Goal: Transaction & Acquisition: Purchase product/service

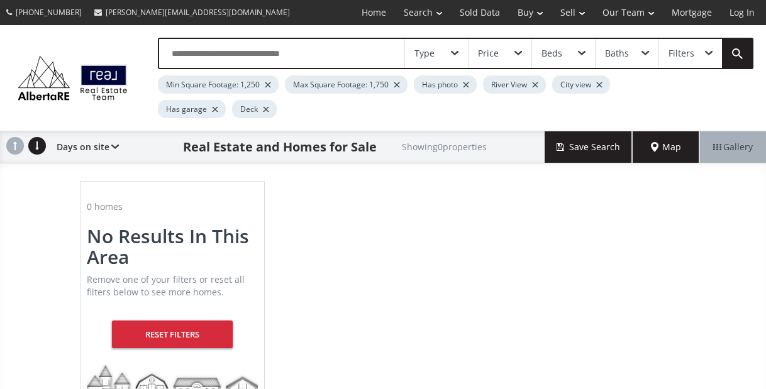
scroll to position [18, 0]
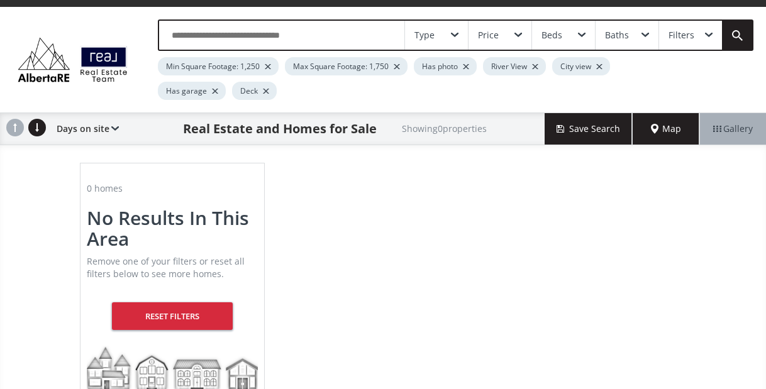
click at [669, 133] on span "Map" at bounding box center [666, 129] width 30 height 13
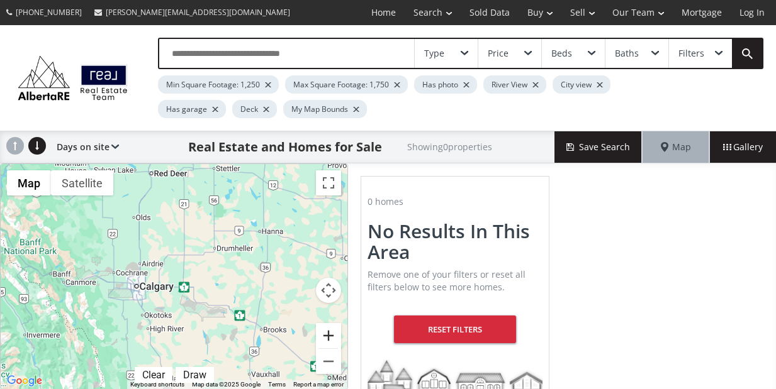
click at [328, 337] on button "Zoom in" at bounding box center [328, 335] width 25 height 25
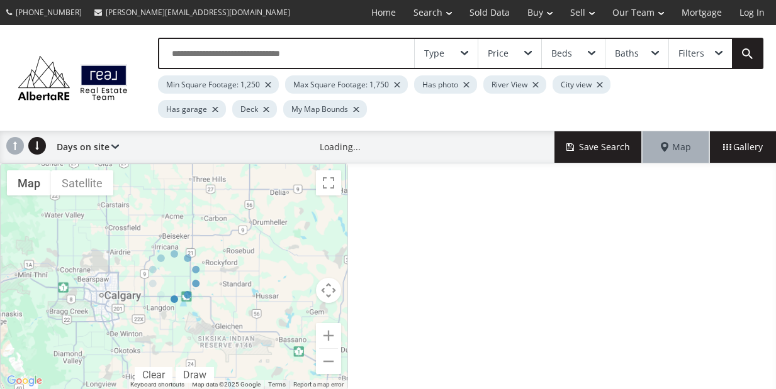
click at [328, 337] on div at bounding box center [174, 277] width 348 height 227
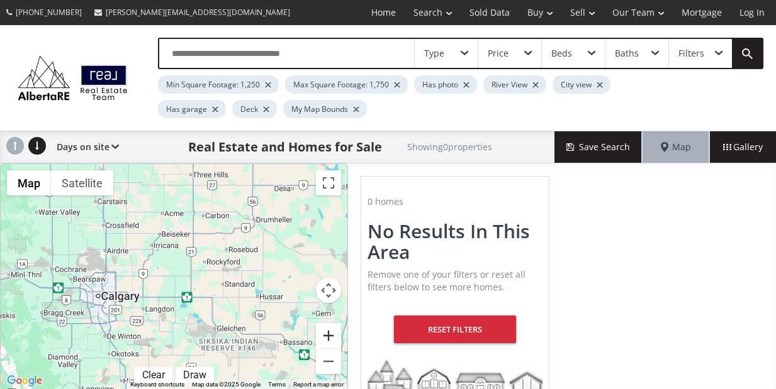
click at [328, 337] on button "Zoom in" at bounding box center [328, 335] width 25 height 25
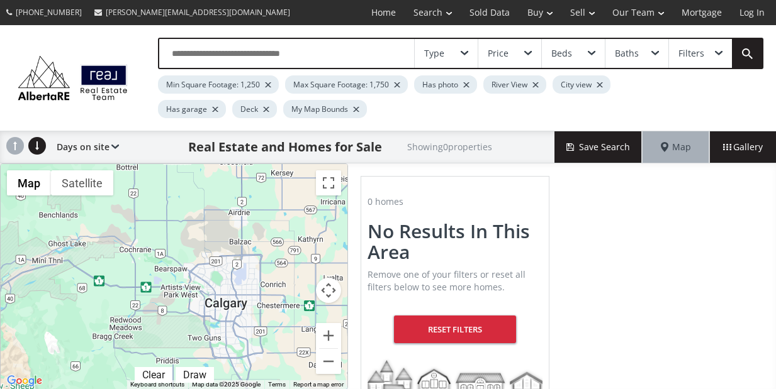
drag, startPoint x: 88, startPoint y: 262, endPoint x: 294, endPoint y: 250, distance: 206.8
click at [294, 250] on div at bounding box center [174, 276] width 347 height 225
click at [334, 332] on button "Zoom in" at bounding box center [328, 335] width 25 height 25
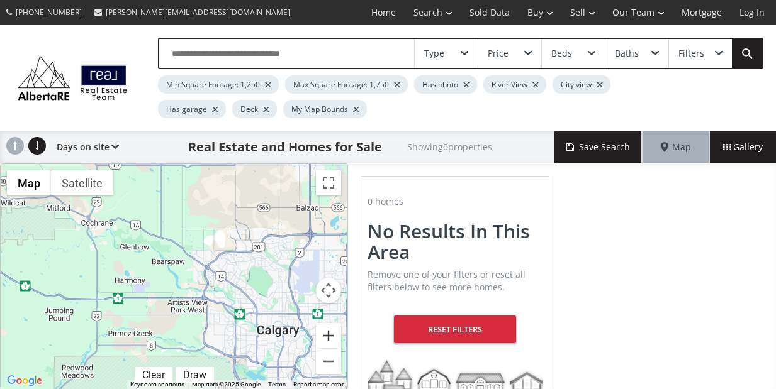
click at [334, 332] on button "Zoom in" at bounding box center [328, 335] width 25 height 25
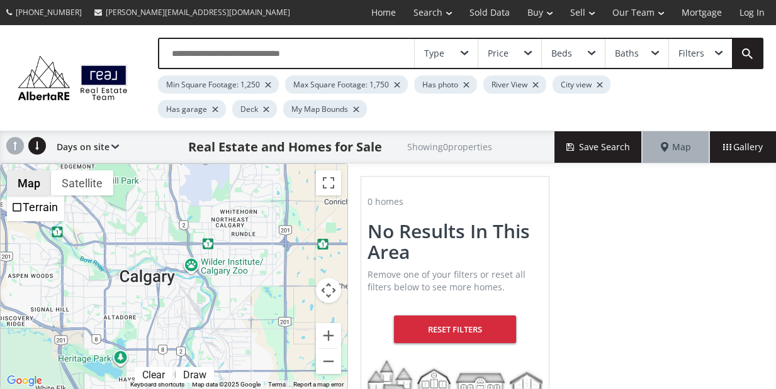
drag, startPoint x: 265, startPoint y: 292, endPoint x: 29, endPoint y: 184, distance: 259.6
click at [30, 184] on div "Map Terrain Satellite Labels Clear Draw Keyboard shortcuts Map Data Map data ©2…" at bounding box center [174, 276] width 347 height 225
click at [327, 337] on button "Zoom in" at bounding box center [328, 335] width 25 height 25
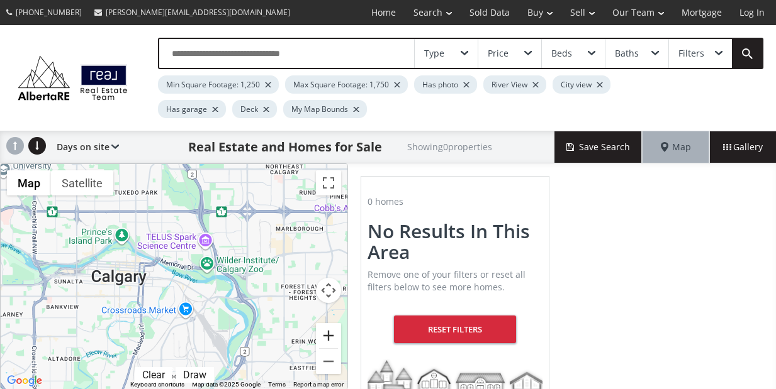
click at [327, 337] on button "Zoom in" at bounding box center [328, 335] width 25 height 25
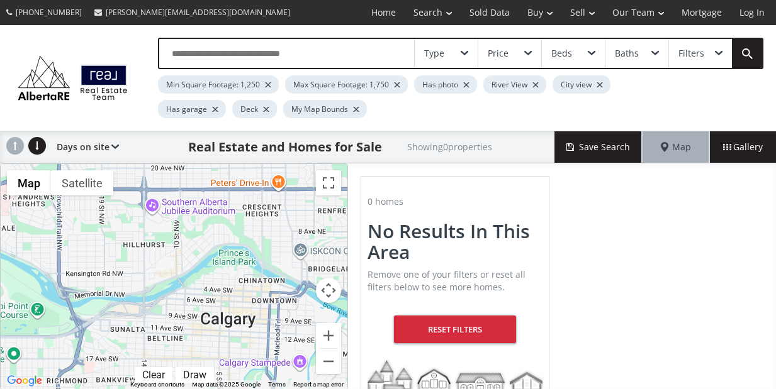
drag, startPoint x: 138, startPoint y: 274, endPoint x: 303, endPoint y: 316, distance: 170.8
click at [304, 316] on div at bounding box center [174, 276] width 347 height 225
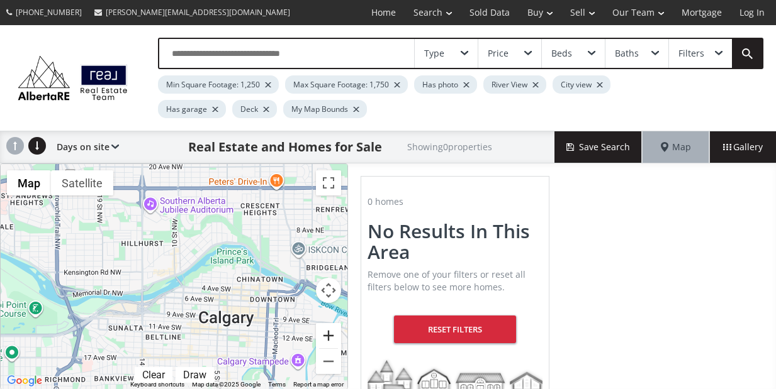
click at [329, 333] on button "Zoom in" at bounding box center [328, 335] width 25 height 25
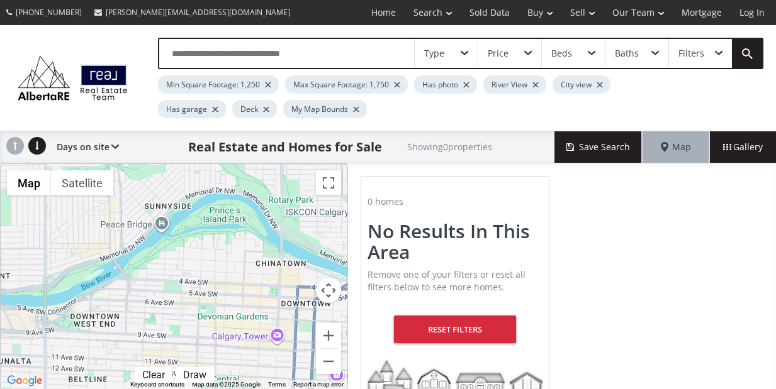
drag, startPoint x: 250, startPoint y: 310, endPoint x: 182, endPoint y: 288, distance: 71.4
click at [182, 289] on div at bounding box center [174, 276] width 347 height 225
click at [327, 333] on button "Zoom in" at bounding box center [328, 335] width 25 height 25
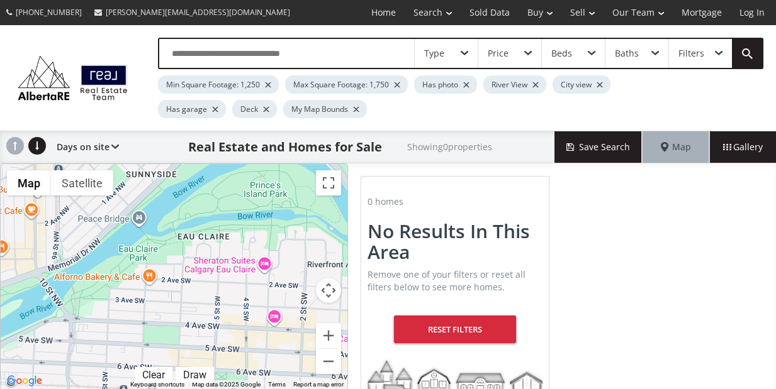
drag, startPoint x: 190, startPoint y: 272, endPoint x: 181, endPoint y: 313, distance: 42.6
click at [180, 314] on div at bounding box center [174, 276] width 347 height 225
click at [396, 84] on div at bounding box center [397, 84] width 6 height 5
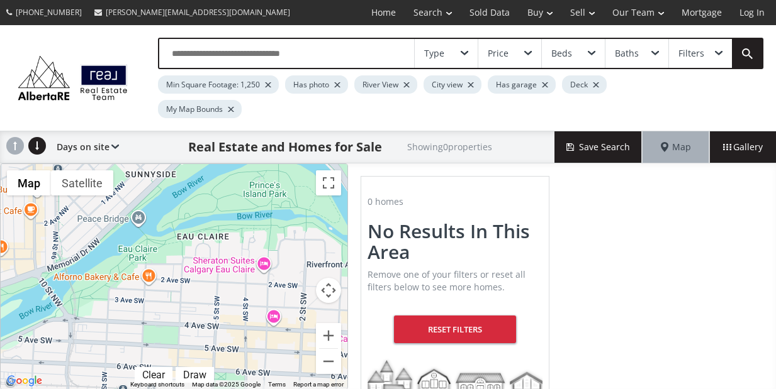
click at [337, 85] on div at bounding box center [337, 84] width 6 height 5
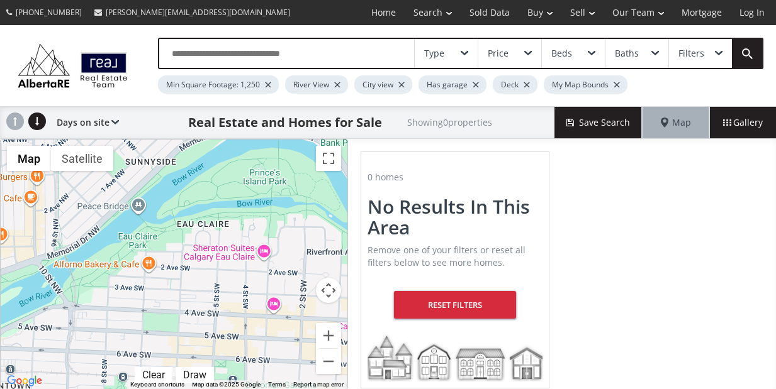
click at [337, 84] on div at bounding box center [337, 84] width 6 height 5
click at [332, 82] on div at bounding box center [332, 84] width 6 height 5
click at [482, 82] on div at bounding box center [483, 84] width 6 height 5
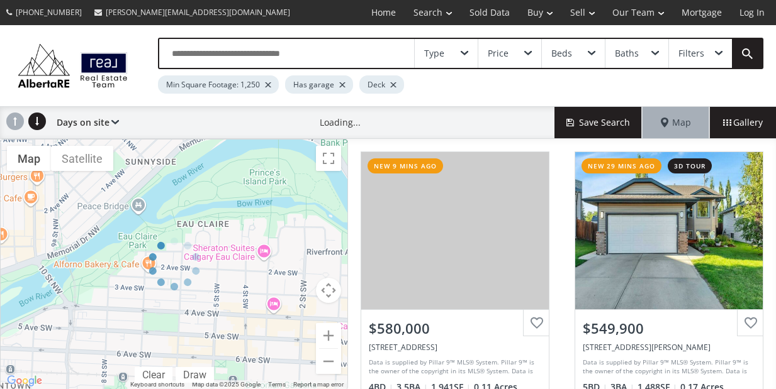
click at [444, 55] on div "Type" at bounding box center [446, 53] width 63 height 29
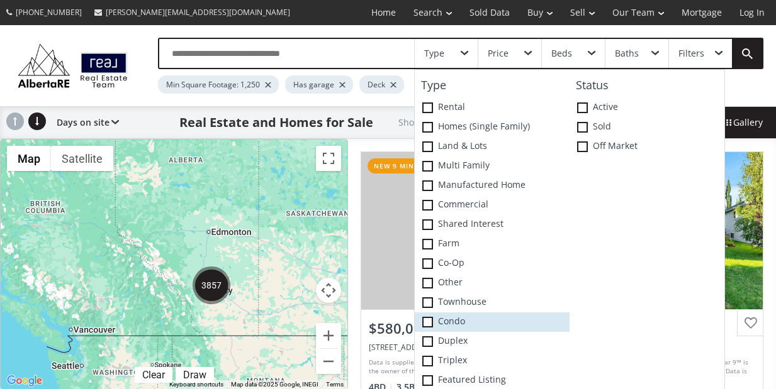
click at [427, 323] on span at bounding box center [427, 322] width 11 height 11
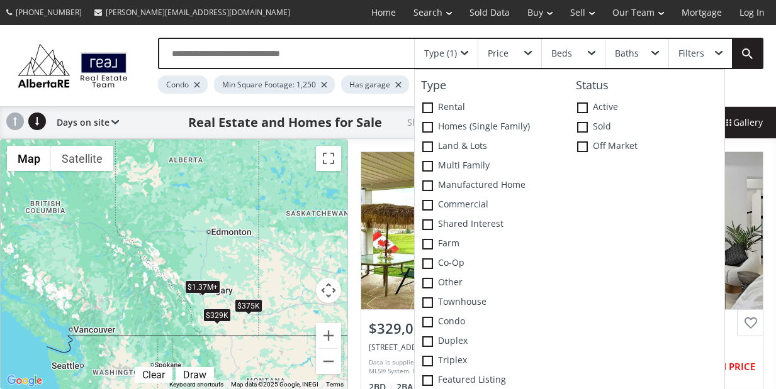
click at [561, 54] on div "Beds" at bounding box center [561, 53] width 21 height 9
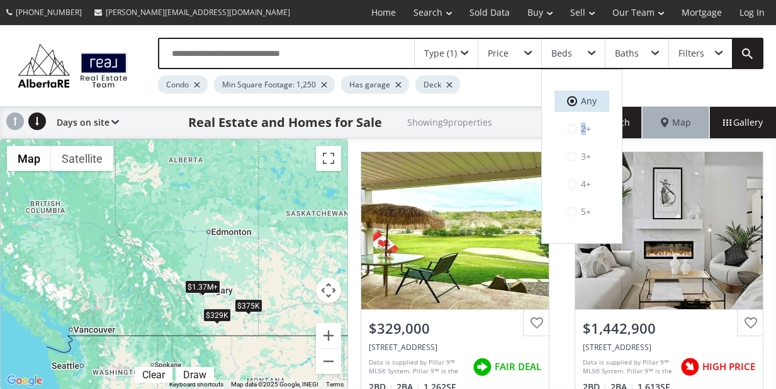
drag, startPoint x: 583, startPoint y: 131, endPoint x: 583, endPoint y: 100, distance: 30.8
click at [583, 131] on label "2+" at bounding box center [581, 128] width 55 height 21
click at [575, 128] on span at bounding box center [572, 129] width 10 height 10
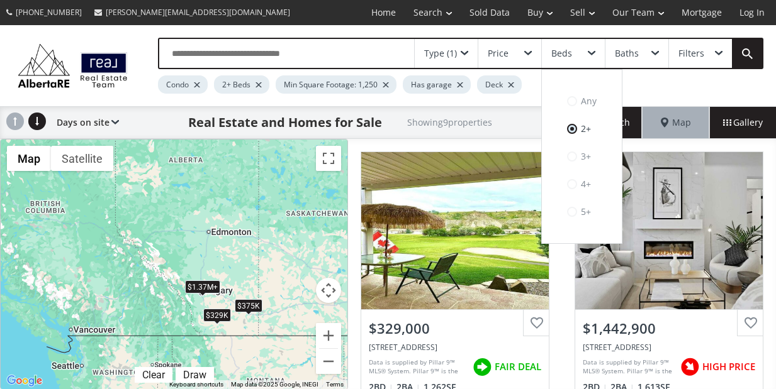
click at [639, 57] on div "Baths" at bounding box center [636, 53] width 63 height 29
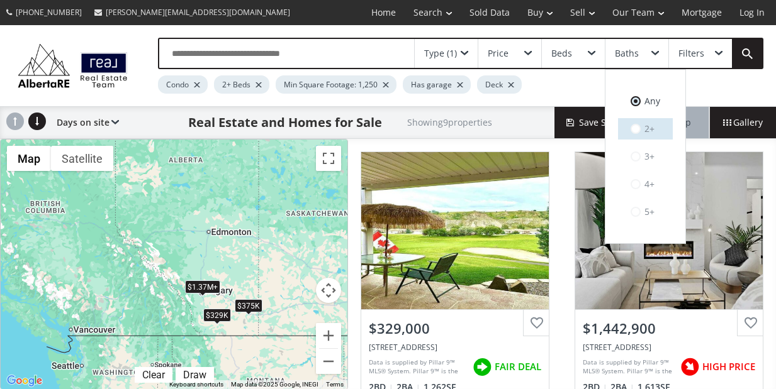
click at [637, 128] on span at bounding box center [635, 129] width 10 height 10
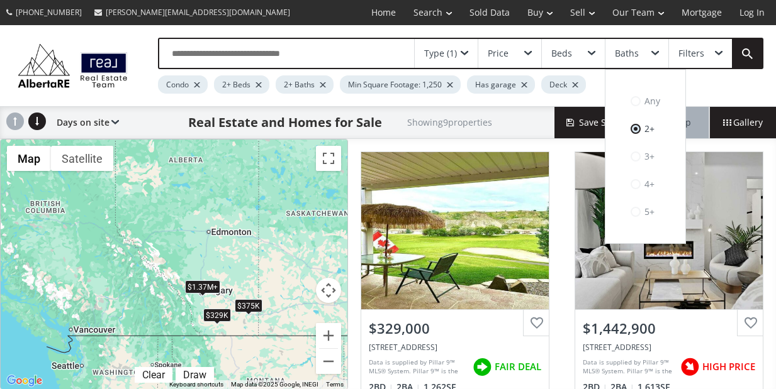
click at [709, 55] on div "Filters" at bounding box center [700, 53] width 63 height 29
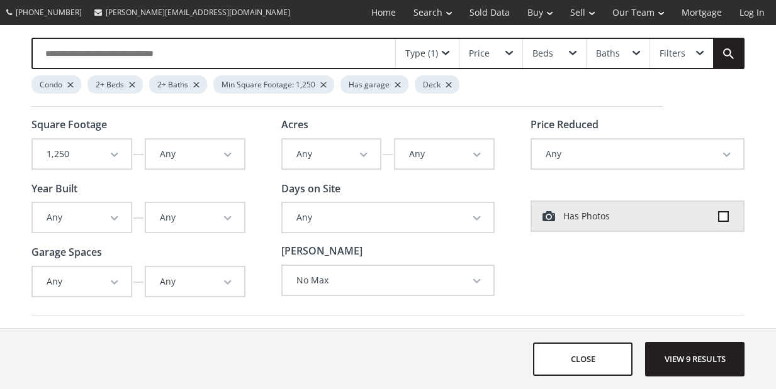
click at [228, 158] on button "Any" at bounding box center [195, 154] width 98 height 29
click at [112, 283] on span "button" at bounding box center [115, 283] width 8 height 5
click at [220, 152] on button "Any" at bounding box center [195, 154] width 98 height 29
click at [512, 191] on div "Square Footage 1,250 Any 500 550 600 650 700 750 800 850 900 950 1,000 1,050 1,…" at bounding box center [387, 216] width 713 height 192
click at [679, 357] on span "View 9 results" at bounding box center [695, 359] width 92 height 33
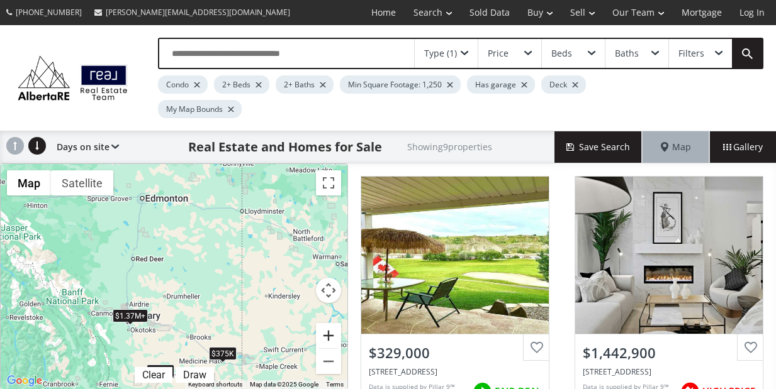
click at [326, 335] on button "Zoom in" at bounding box center [328, 335] width 25 height 25
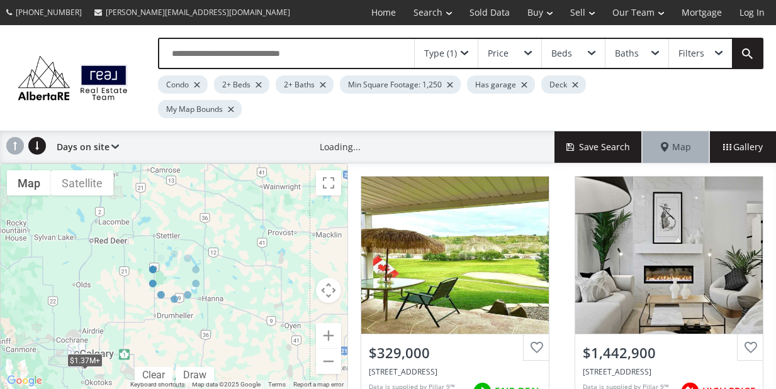
click at [327, 335] on div at bounding box center [174, 277] width 348 height 227
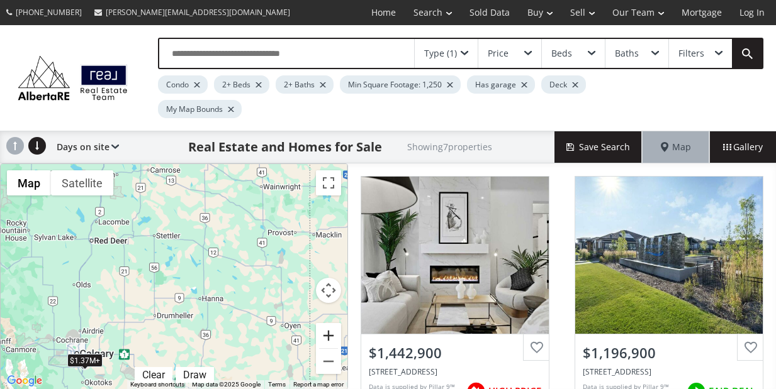
click at [327, 335] on button "Zoom in" at bounding box center [328, 335] width 25 height 25
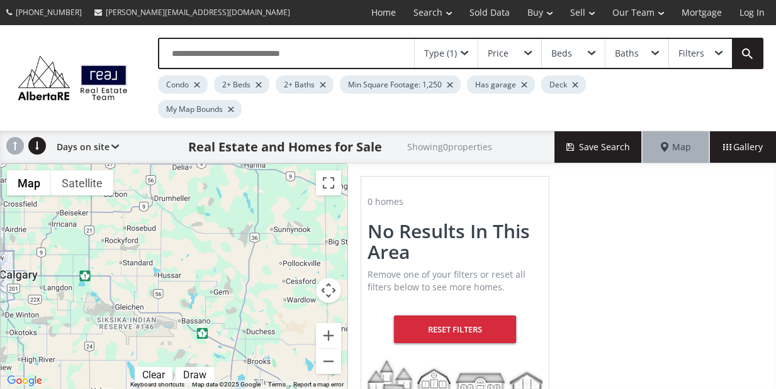
drag, startPoint x: 267, startPoint y: 320, endPoint x: 283, endPoint y: 176, distance: 144.9
click at [283, 176] on div at bounding box center [174, 276] width 347 height 225
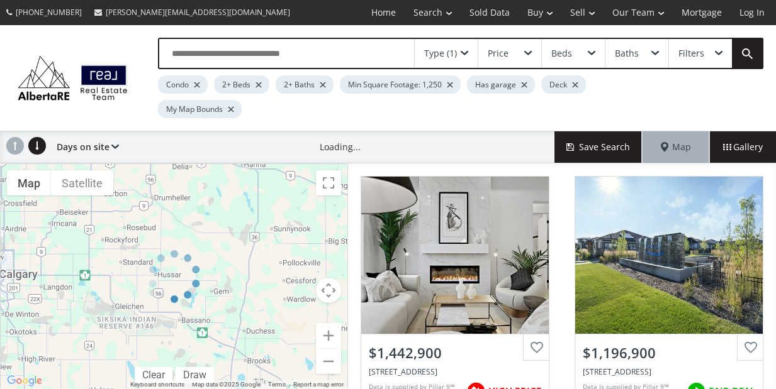
drag, startPoint x: 255, startPoint y: 290, endPoint x: 263, endPoint y: 183, distance: 107.3
click at [263, 183] on div "← Move left → Move right ↑ Move up ↓ Move down + Zoom in - Zoom out Home Jump l…" at bounding box center [174, 277] width 348 height 227
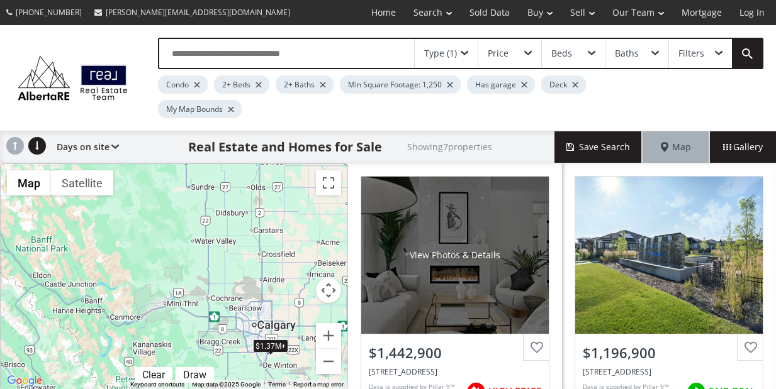
drag, startPoint x: 159, startPoint y: 292, endPoint x: 418, endPoint y: 345, distance: 264.7
click at [418, 345] on div "← Move left → Move right ↑ Move up ↓ Move down + Zoom in - Zoom out Home Jump l…" at bounding box center [388, 277] width 776 height 227
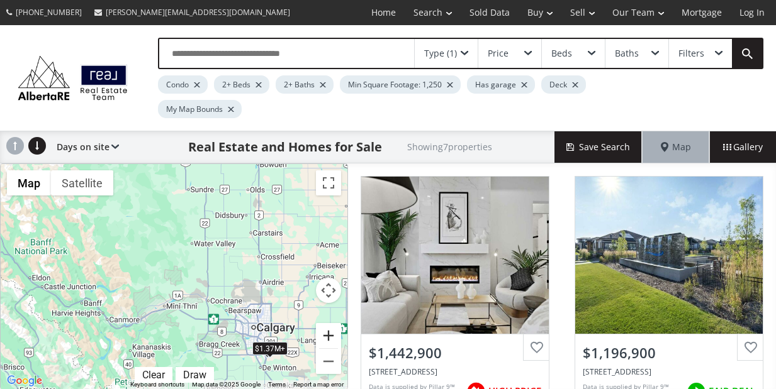
click at [331, 333] on button "Zoom in" at bounding box center [328, 335] width 25 height 25
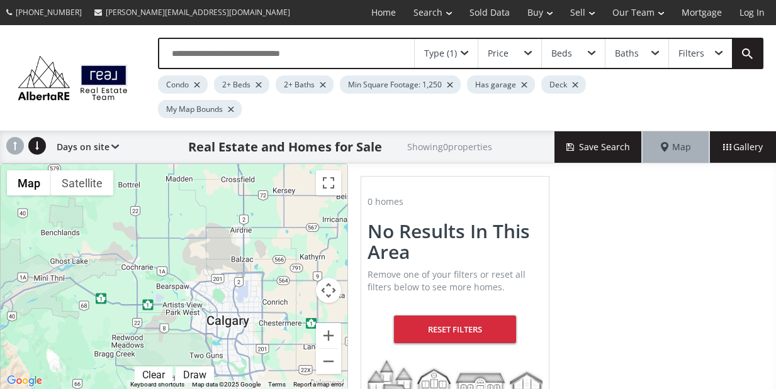
drag, startPoint x: 264, startPoint y: 318, endPoint x: 137, endPoint y: 249, distance: 143.9
click at [138, 250] on div at bounding box center [174, 276] width 347 height 225
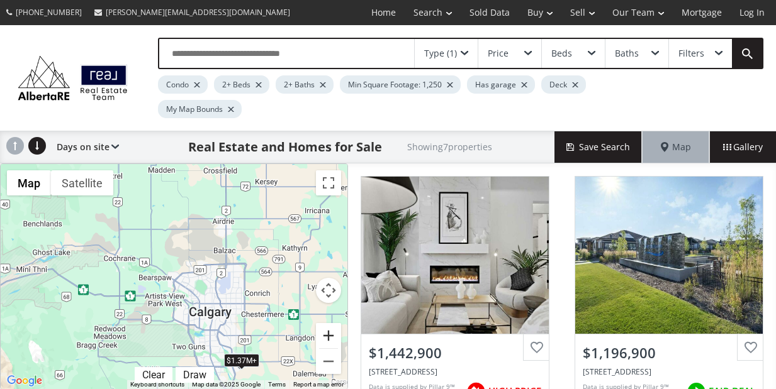
click at [330, 333] on button "Zoom in" at bounding box center [328, 335] width 25 height 25
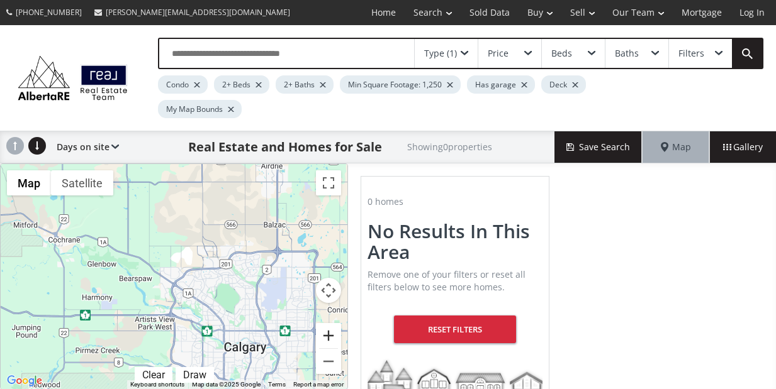
click at [331, 337] on button "Zoom in" at bounding box center [328, 335] width 25 height 25
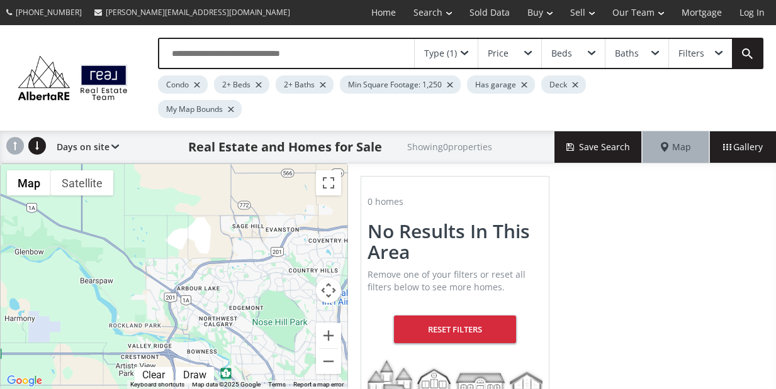
click at [574, 87] on div at bounding box center [575, 84] width 6 height 5
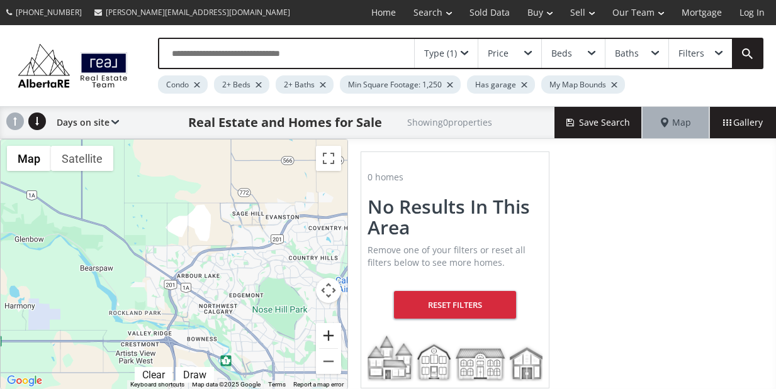
click at [324, 337] on button "Zoom in" at bounding box center [328, 335] width 25 height 25
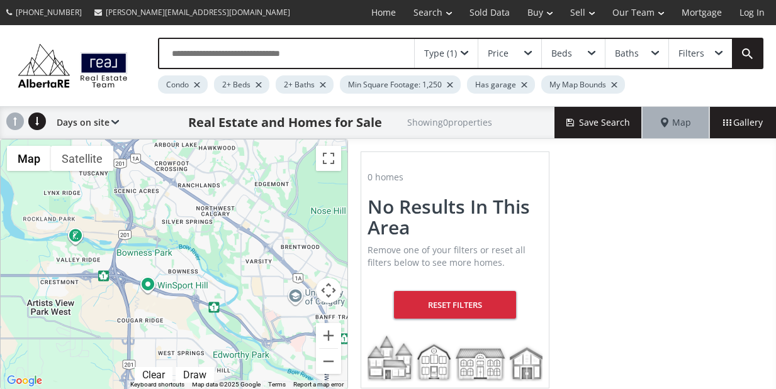
drag, startPoint x: 305, startPoint y: 335, endPoint x: 273, endPoint y: 220, distance: 118.9
click at [260, 189] on div at bounding box center [174, 265] width 347 height 250
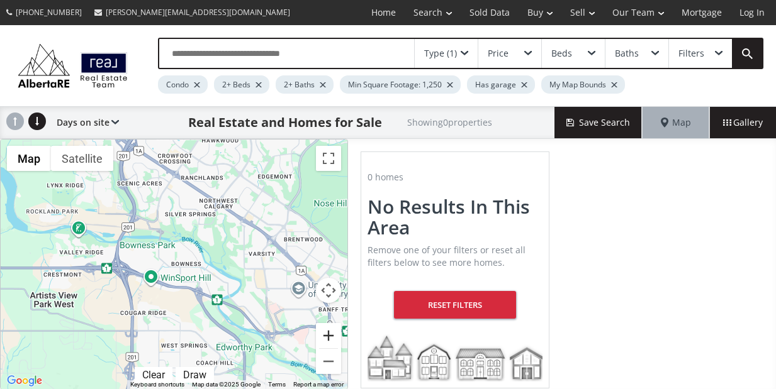
click at [327, 332] on button "Zoom in" at bounding box center [328, 335] width 25 height 25
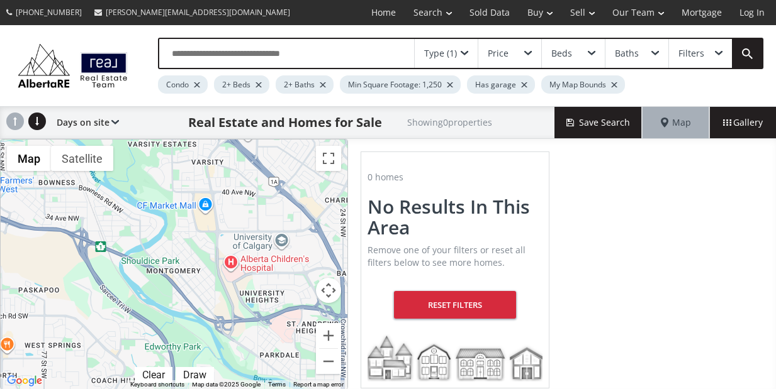
drag, startPoint x: 280, startPoint y: 309, endPoint x: 134, endPoint y: 223, distance: 169.2
click at [133, 225] on div at bounding box center [174, 265] width 347 height 250
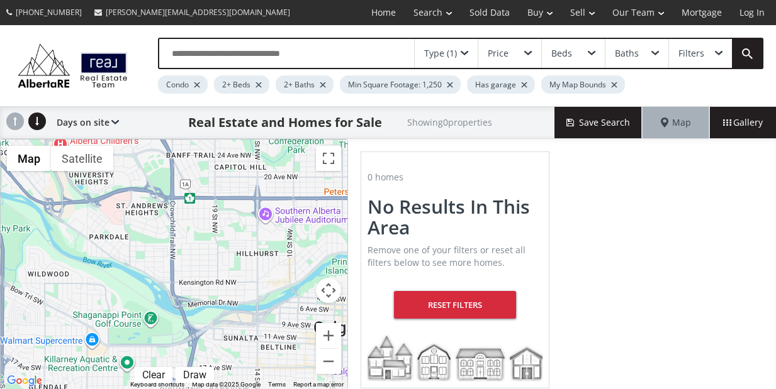
drag, startPoint x: 298, startPoint y: 330, endPoint x: 154, endPoint y: 230, distance: 175.4
click at [135, 213] on div at bounding box center [174, 265] width 347 height 250
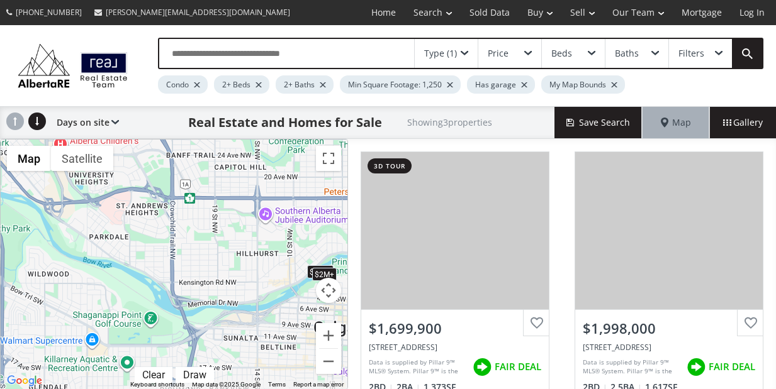
drag, startPoint x: 271, startPoint y: 309, endPoint x: 189, endPoint y: 295, distance: 83.0
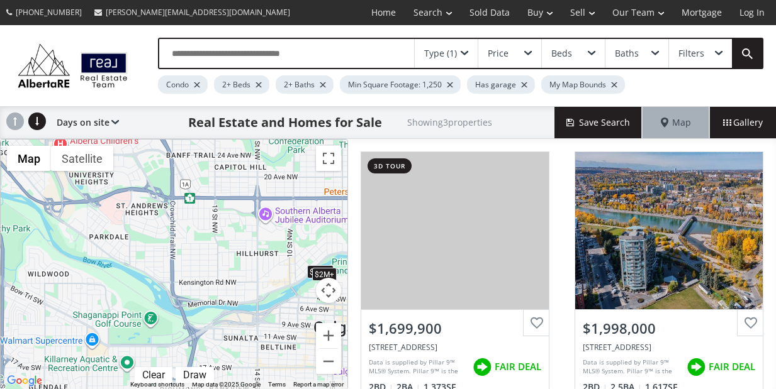
click at [189, 295] on div "← Move left → Move right ↑ Move up ↓ Move down + Zoom in - Zoom out Home Jump l…" at bounding box center [174, 264] width 348 height 251
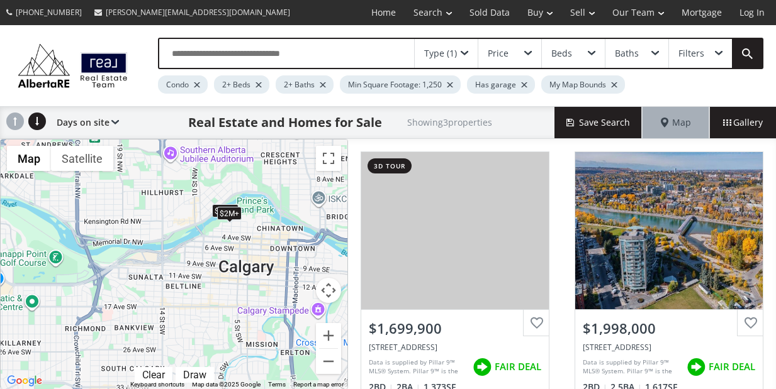
drag, startPoint x: 250, startPoint y: 279, endPoint x: 155, endPoint y: 218, distance: 112.9
click at [155, 218] on div "$1.7M $2M+ $2M+" at bounding box center [174, 265] width 347 height 250
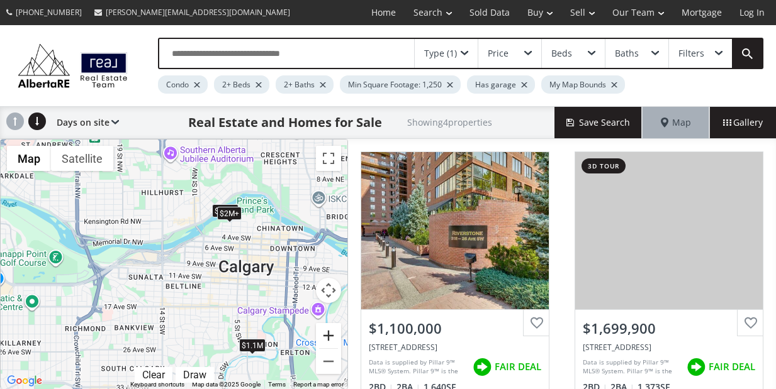
click at [329, 333] on button "Zoom in" at bounding box center [328, 335] width 25 height 25
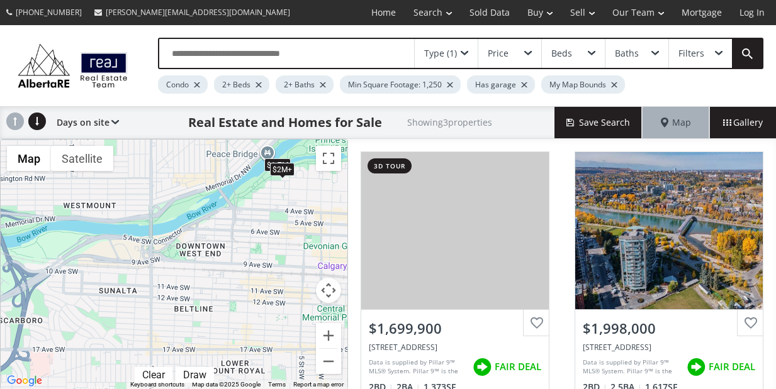
click at [709, 53] on div "Filters" at bounding box center [700, 53] width 63 height 29
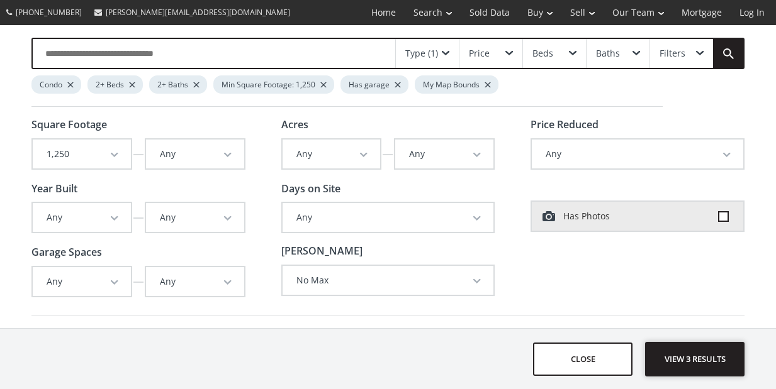
click at [708, 357] on span "View 3 results" at bounding box center [695, 359] width 92 height 33
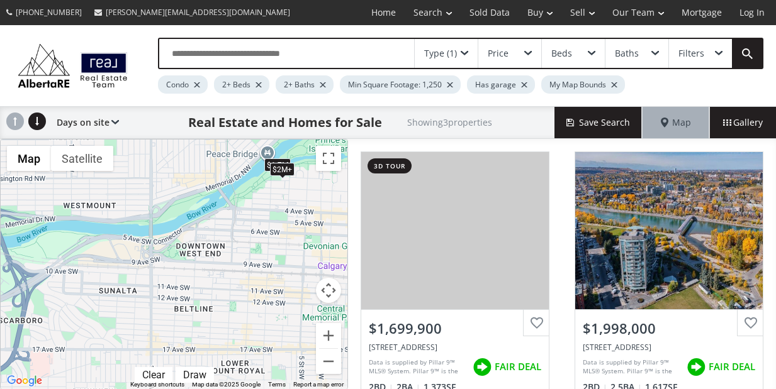
click at [721, 53] on span at bounding box center [719, 53] width 8 height 5
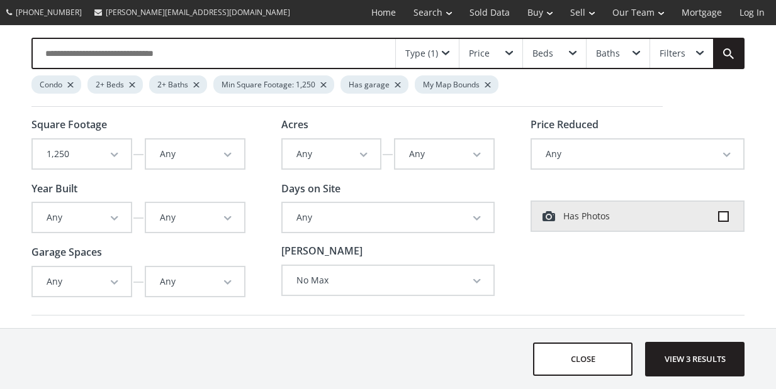
click at [396, 82] on div at bounding box center [398, 84] width 6 height 5
click at [411, 86] on div at bounding box center [413, 84] width 6 height 5
click at [340, 52] on input "text" at bounding box center [214, 53] width 362 height 29
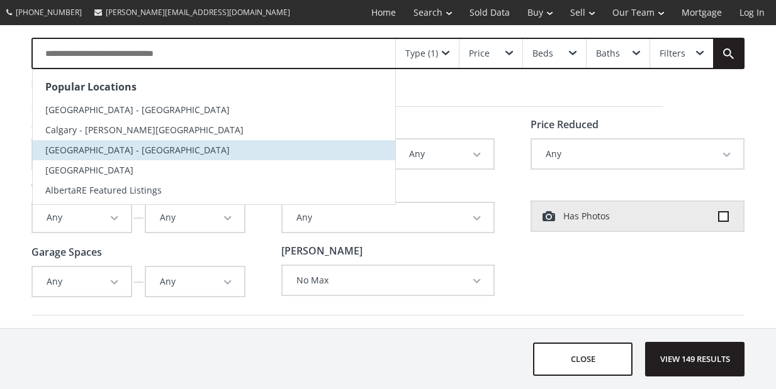
click at [138, 153] on li "Calgary - Downtown" at bounding box center [214, 150] width 362 height 20
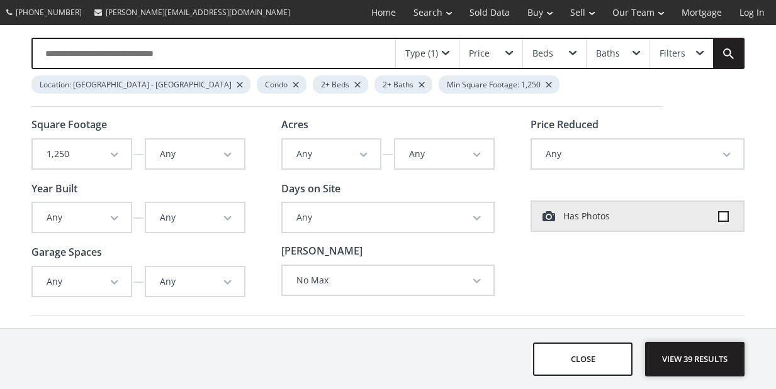
click at [677, 362] on span "View 39 results" at bounding box center [695, 359] width 92 height 33
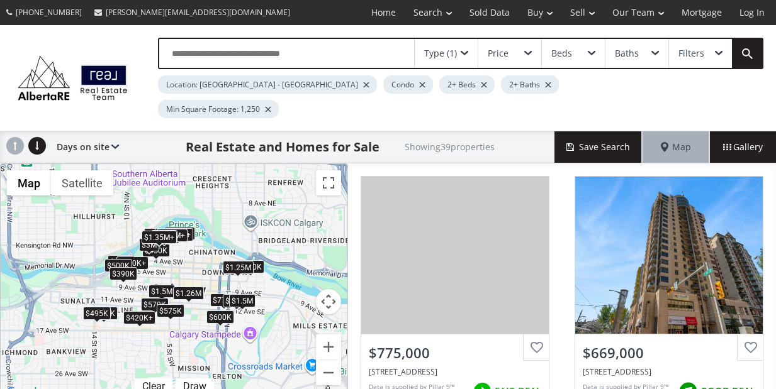
click at [707, 56] on div "Filters" at bounding box center [700, 53] width 63 height 29
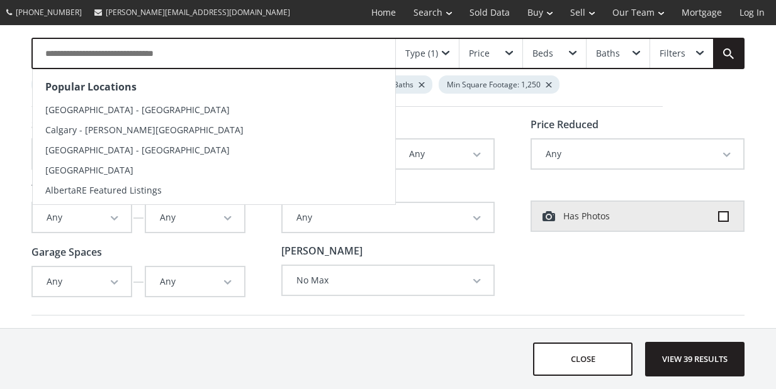
click at [237, 55] on input "text" at bounding box center [214, 53] width 362 height 29
click at [697, 353] on span "View 39 results" at bounding box center [695, 359] width 92 height 33
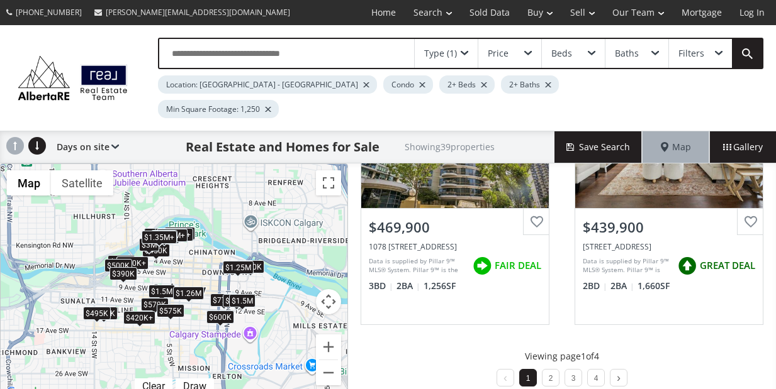
scroll to position [1329, 0]
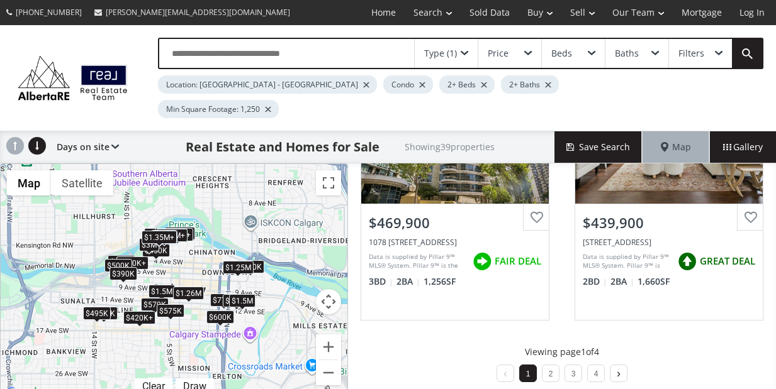
click at [615, 365] on link at bounding box center [618, 374] width 16 height 18
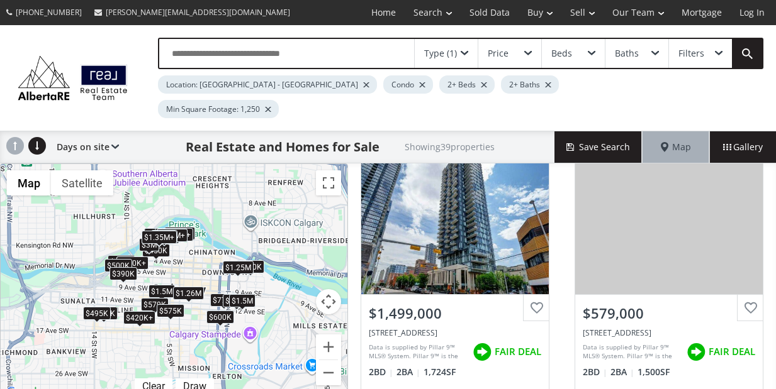
scroll to position [372, 0]
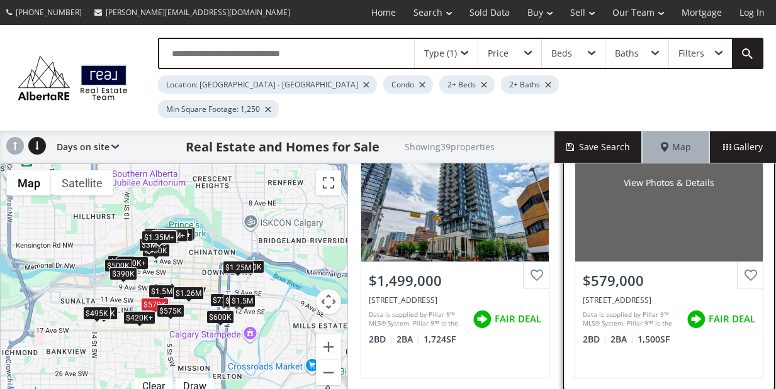
click at [673, 213] on div "View Photos & Details" at bounding box center [669, 182] width 188 height 157
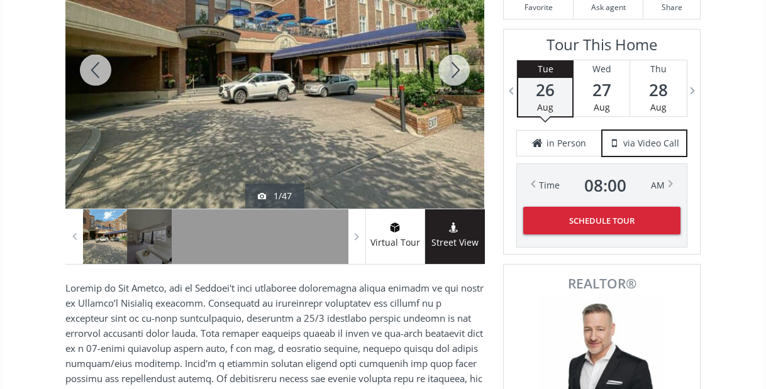
scroll to position [277, 0]
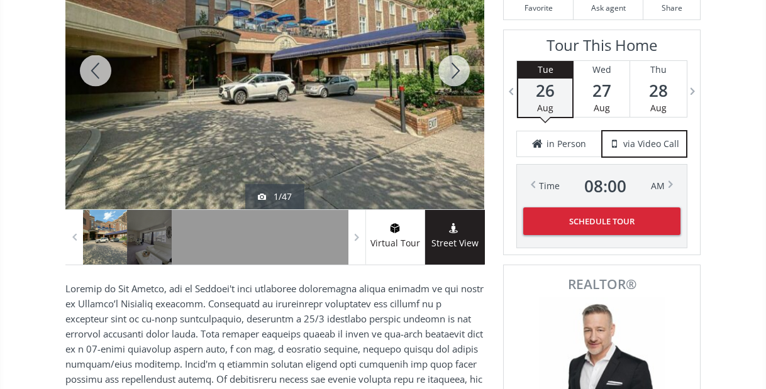
click at [221, 25] on div at bounding box center [274, 70] width 419 height 277
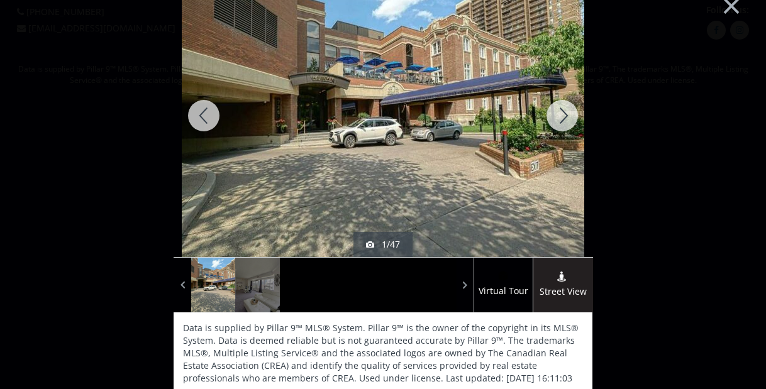
scroll to position [0, 0]
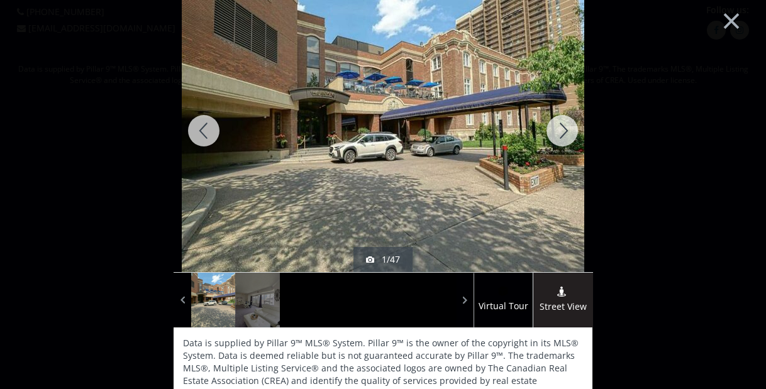
click at [556, 133] on div at bounding box center [562, 130] width 60 height 283
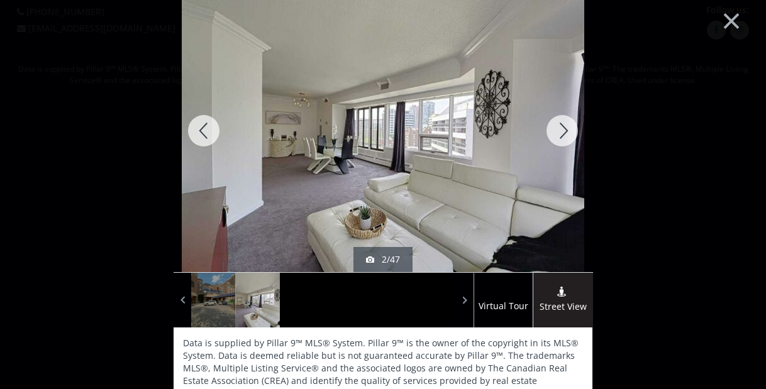
click at [553, 137] on div at bounding box center [562, 130] width 60 height 283
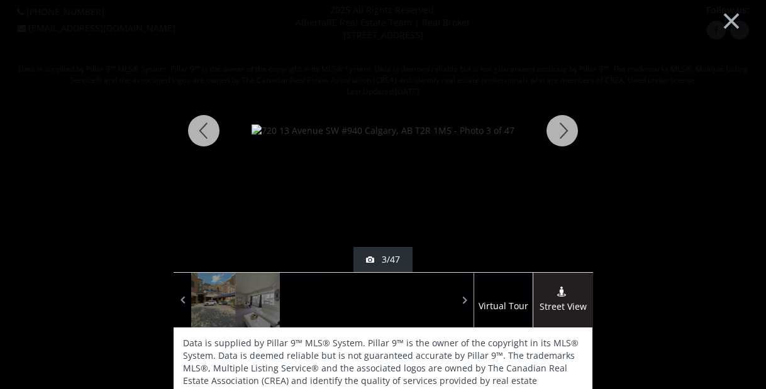
click at [554, 137] on div at bounding box center [562, 130] width 60 height 283
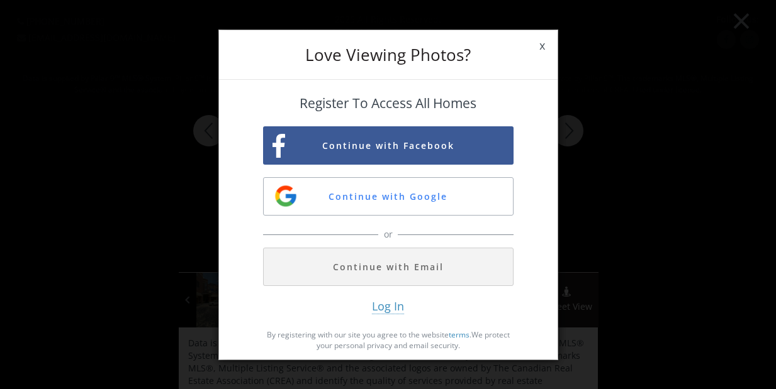
click at [540, 45] on span "x" at bounding box center [542, 45] width 31 height 35
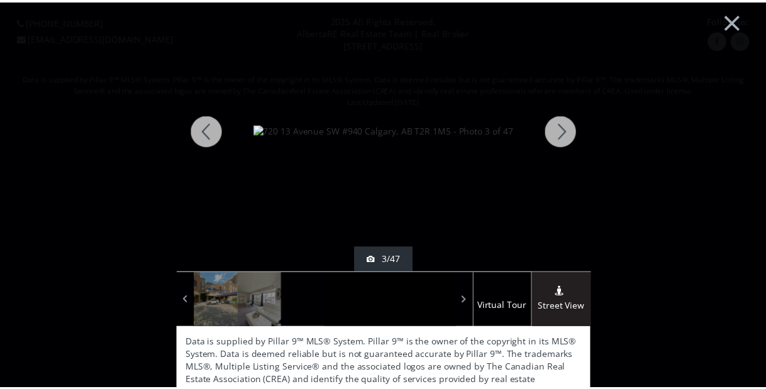
scroll to position [9, 0]
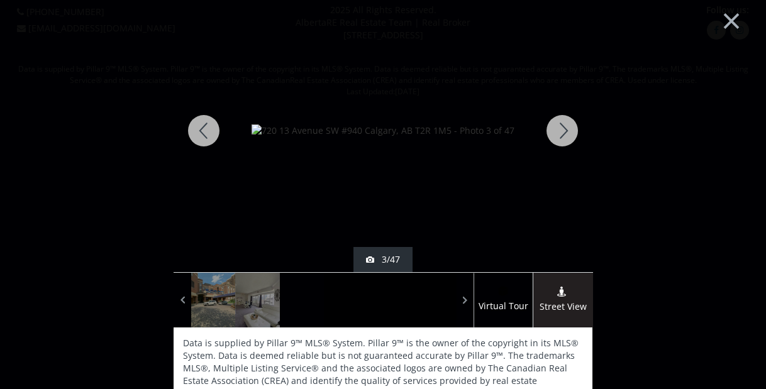
click at [564, 133] on div at bounding box center [562, 130] width 60 height 283
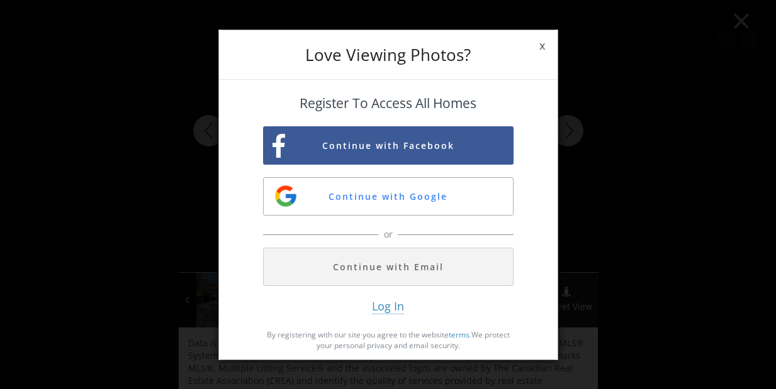
drag, startPoint x: 549, startPoint y: 52, endPoint x: 508, endPoint y: 12, distance: 57.0
click at [550, 54] on span "x" at bounding box center [542, 45] width 31 height 35
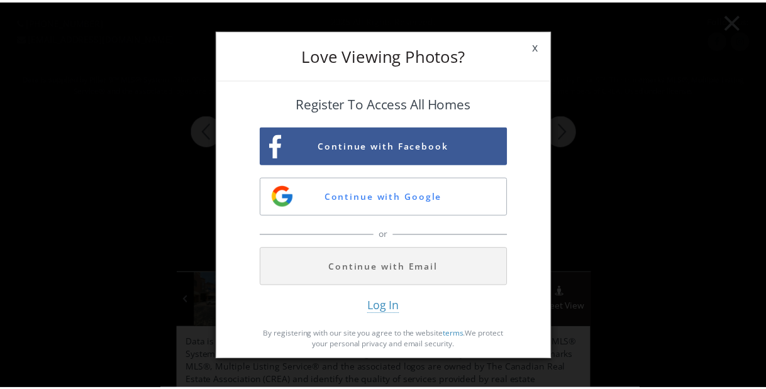
scroll to position [9, 0]
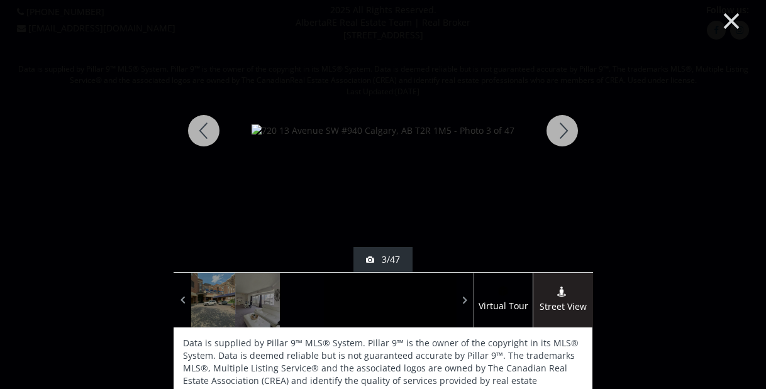
click at [723, 20] on button "×" at bounding box center [731, 20] width 69 height 52
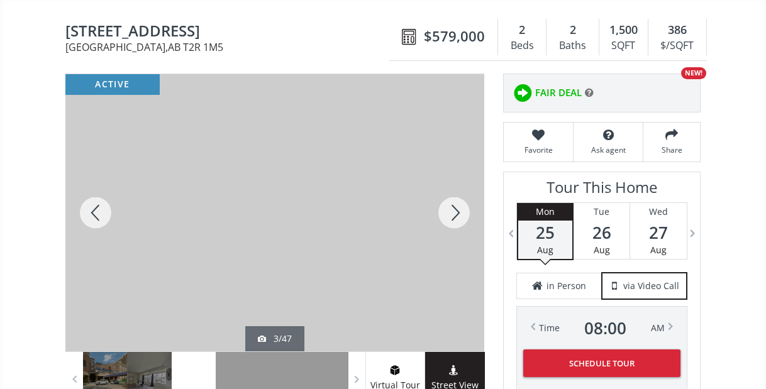
scroll to position [0, 0]
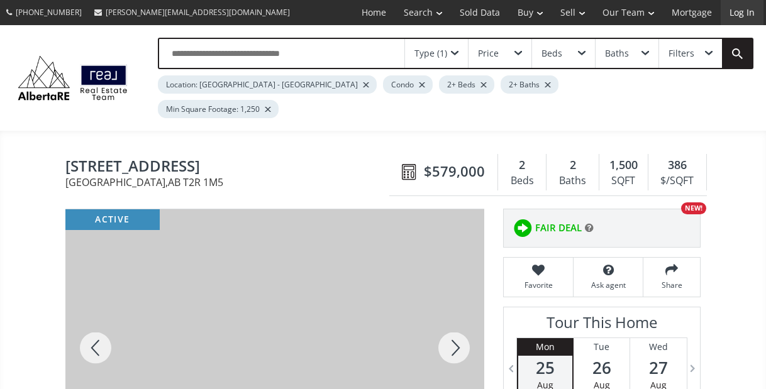
click at [740, 14] on link "Log In" at bounding box center [742, 12] width 43 height 25
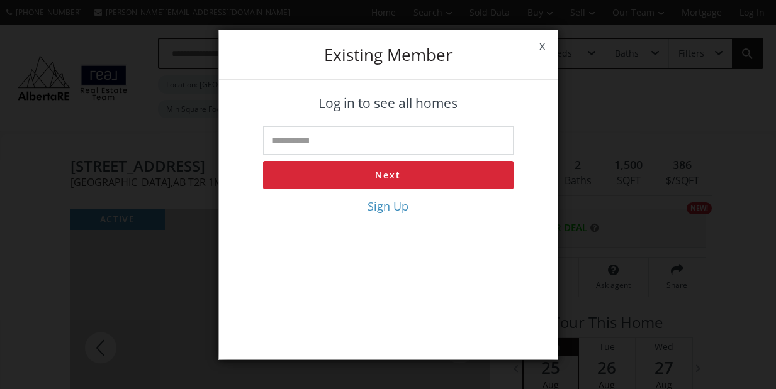
click at [474, 139] on input "text" at bounding box center [388, 140] width 250 height 28
type input "**********"
click at [384, 180] on button "Next" at bounding box center [388, 175] width 250 height 28
click at [388, 140] on input "tel" at bounding box center [388, 140] width 250 height 28
type input "**********"
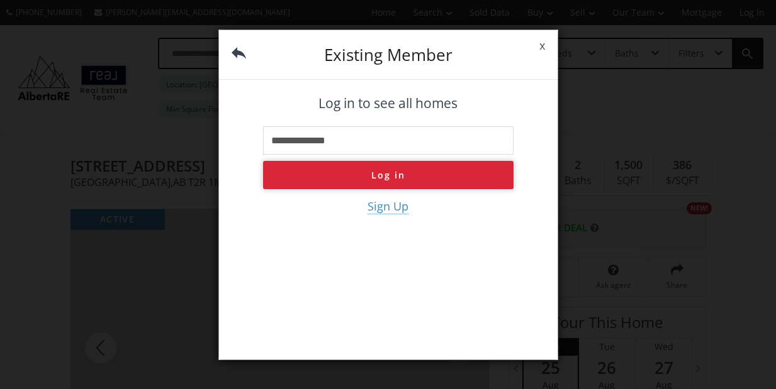
click at [393, 174] on button "Log in" at bounding box center [388, 175] width 250 height 28
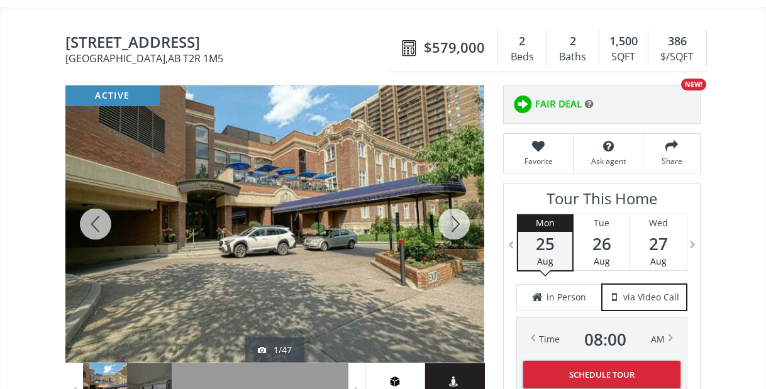
scroll to position [113, 0]
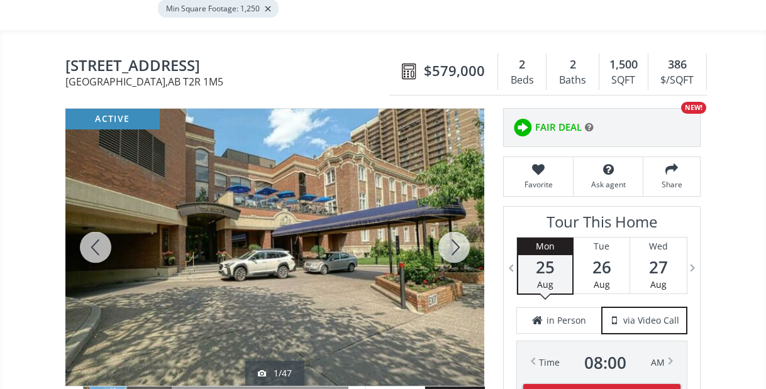
click at [462, 211] on div at bounding box center [454, 247] width 60 height 277
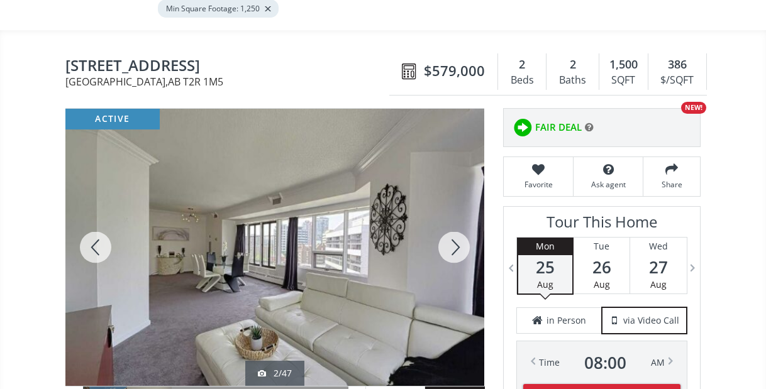
click at [460, 211] on div at bounding box center [454, 247] width 60 height 277
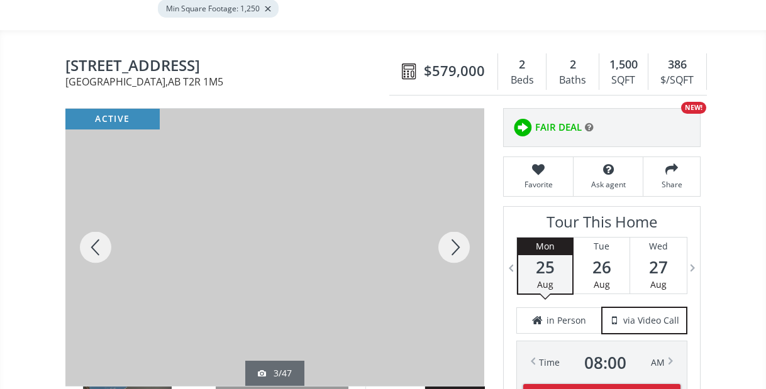
click at [460, 211] on div at bounding box center [454, 247] width 60 height 277
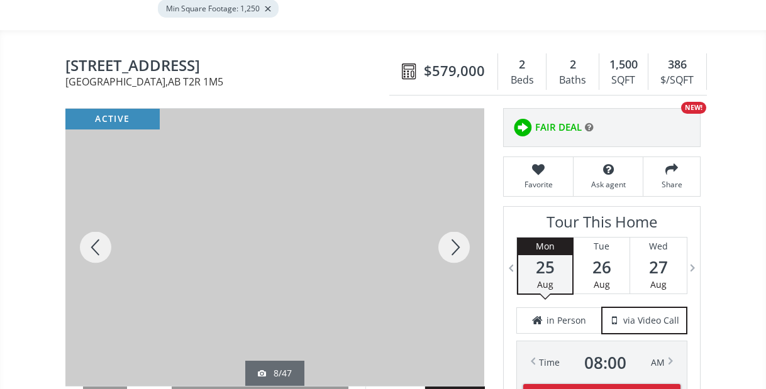
click at [461, 211] on div at bounding box center [454, 247] width 60 height 277
click at [462, 211] on div at bounding box center [454, 247] width 60 height 277
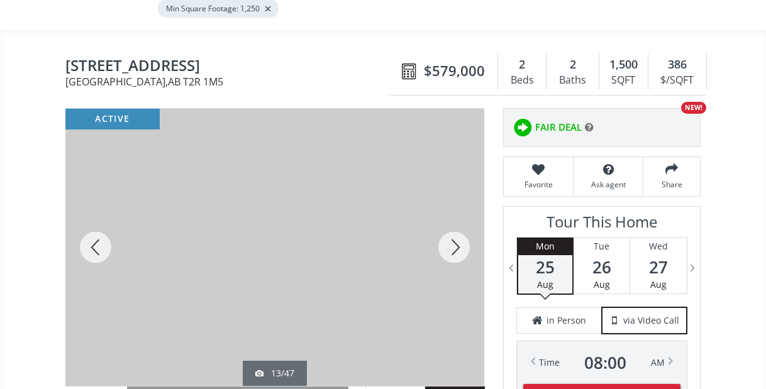
click at [462, 211] on div at bounding box center [454, 247] width 60 height 277
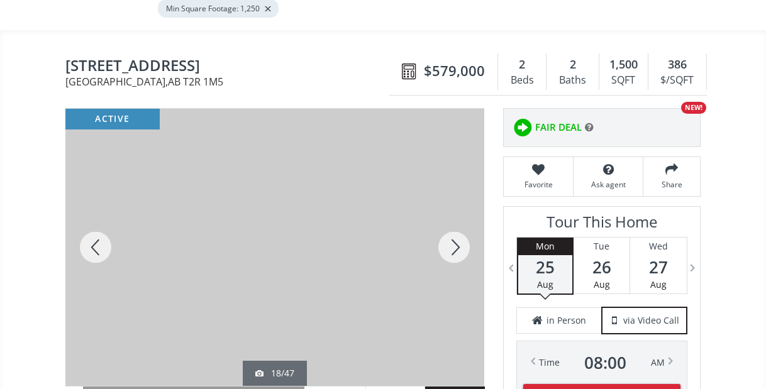
click at [462, 211] on div at bounding box center [454, 247] width 60 height 277
click at [452, 211] on div at bounding box center [454, 247] width 60 height 277
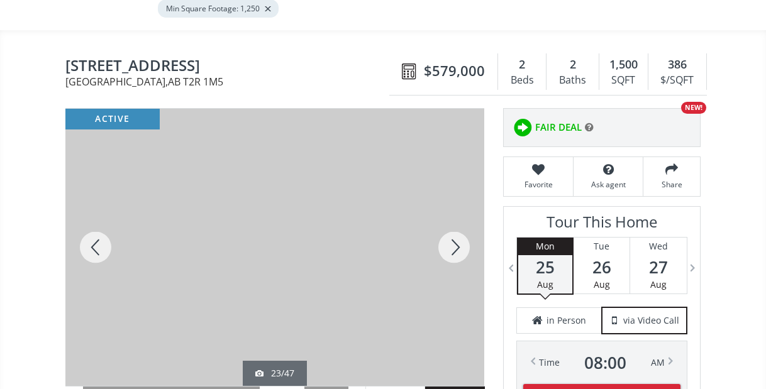
click at [452, 211] on div at bounding box center [454, 247] width 60 height 277
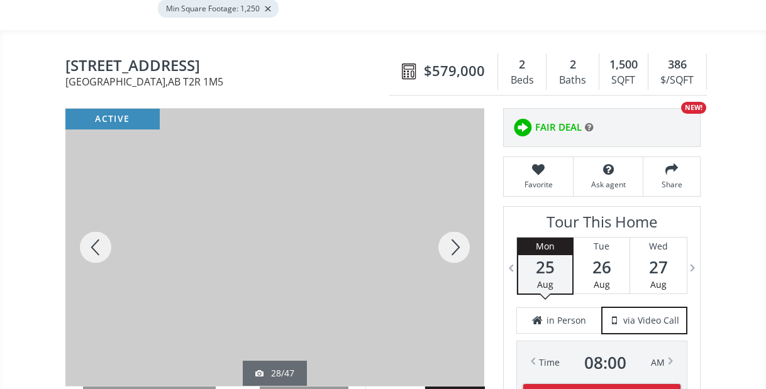
click at [452, 211] on div at bounding box center [454, 247] width 60 height 277
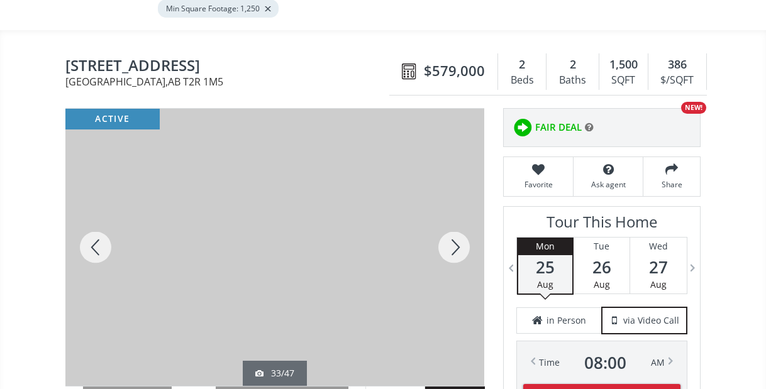
click at [452, 211] on div at bounding box center [454, 247] width 60 height 277
click at [100, 208] on div at bounding box center [95, 247] width 60 height 277
click at [99, 208] on div at bounding box center [95, 247] width 60 height 277
click at [461, 208] on div at bounding box center [454, 247] width 60 height 277
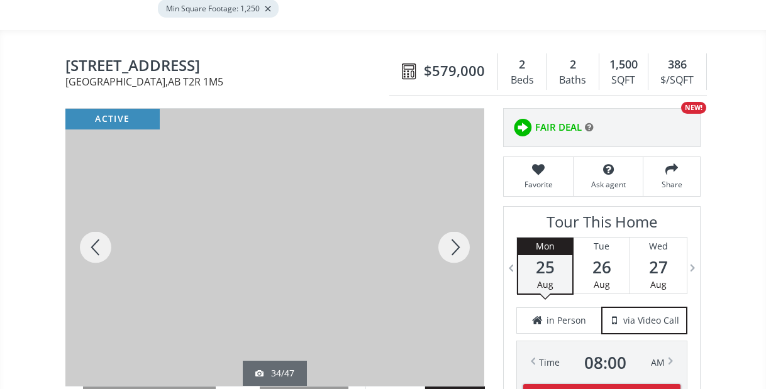
click at [461, 208] on div at bounding box center [454, 247] width 60 height 277
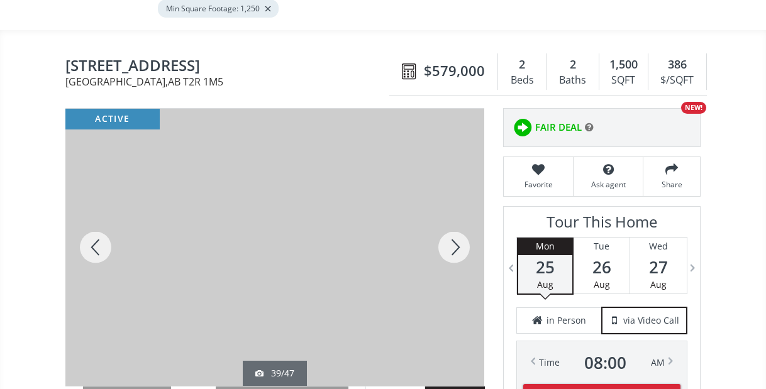
click at [461, 208] on div at bounding box center [454, 247] width 60 height 277
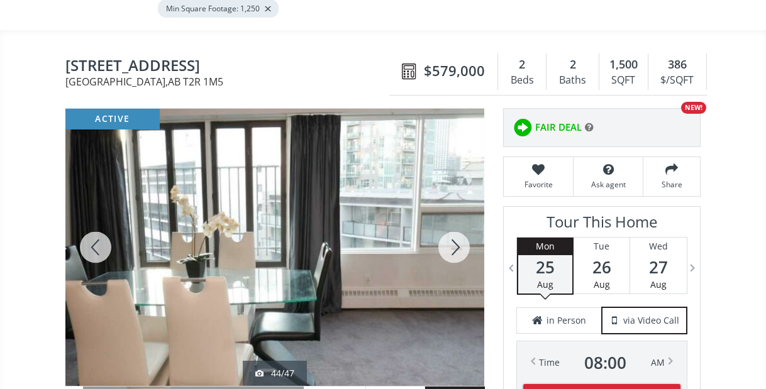
click at [461, 208] on div at bounding box center [454, 247] width 60 height 277
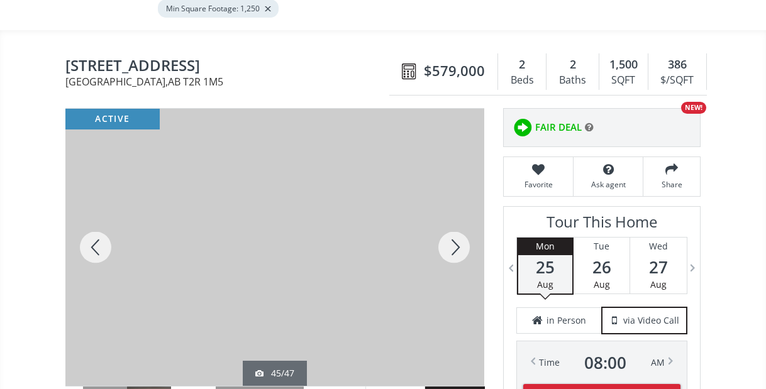
click at [461, 208] on div at bounding box center [454, 247] width 60 height 277
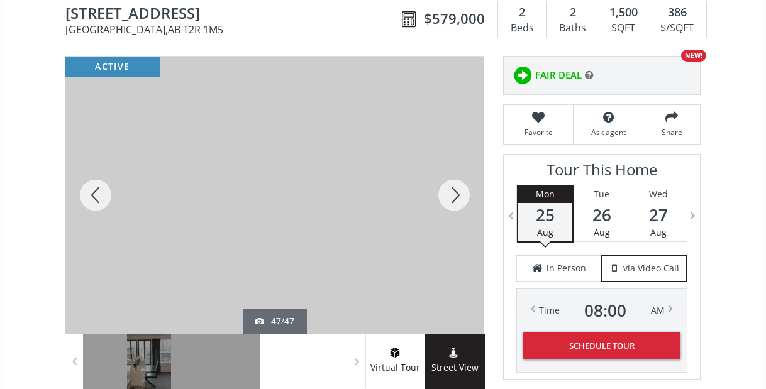
scroll to position [163, 0]
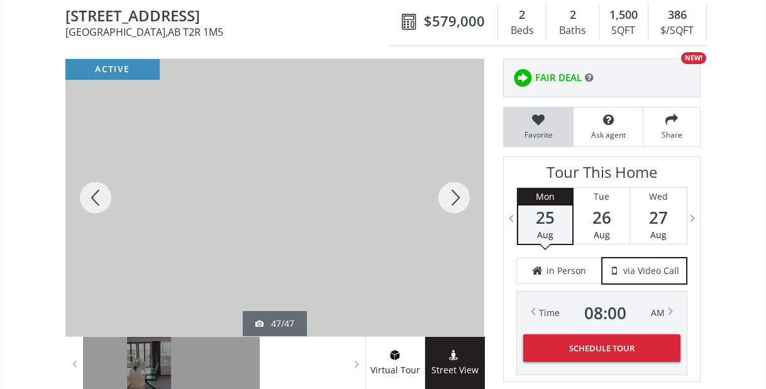
click at [547, 114] on icon at bounding box center [538, 120] width 57 height 13
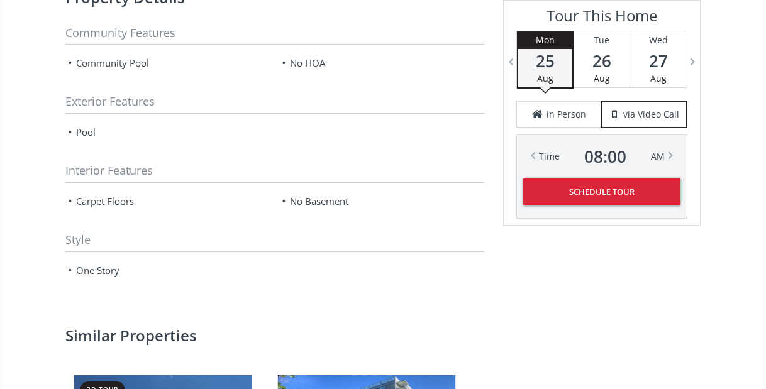
scroll to position [1548, 0]
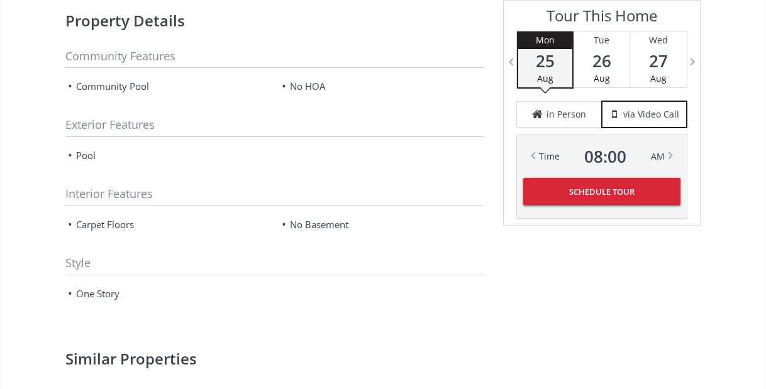
click at [766, 181] on div "[STREET_ADDRESS] [STREET_ADDRESS] $579,000 2 Beds 2 Baths 1,500 SQFT 386 $/SQFT…" at bounding box center [383, 132] width 766 height 3074
drag, startPoint x: 766, startPoint y: 179, endPoint x: 766, endPoint y: 171, distance: 8.2
click at [766, 171] on div "[STREET_ADDRESS] [STREET_ADDRESS] $579,000 2 Beds 2 Baths 1,500 SQFT 386 $/SQFT…" at bounding box center [383, 132] width 766 height 3074
click at [766, 166] on div "[STREET_ADDRESS] [STREET_ADDRESS] $579,000 2 Beds 2 Baths 1,500 SQFT 386 $/SQFT…" at bounding box center [383, 132] width 766 height 3074
click at [766, 159] on div "[STREET_ADDRESS] [STREET_ADDRESS] $579,000 2 Beds 2 Baths 1,500 SQFT 386 $/SQFT…" at bounding box center [383, 132] width 766 height 3074
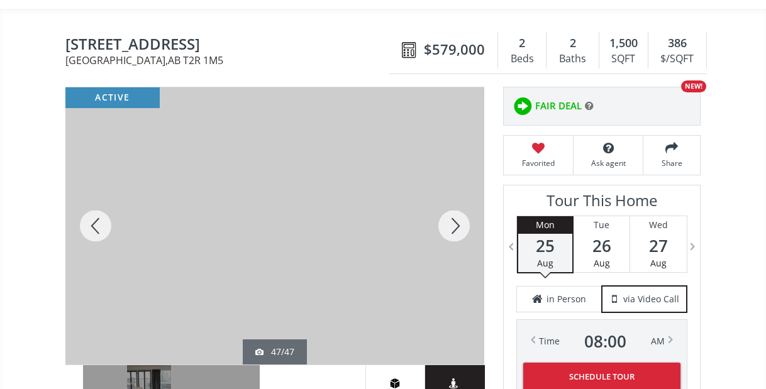
scroll to position [0, 0]
